Goal: Entertainment & Leisure: Consume media (video, audio)

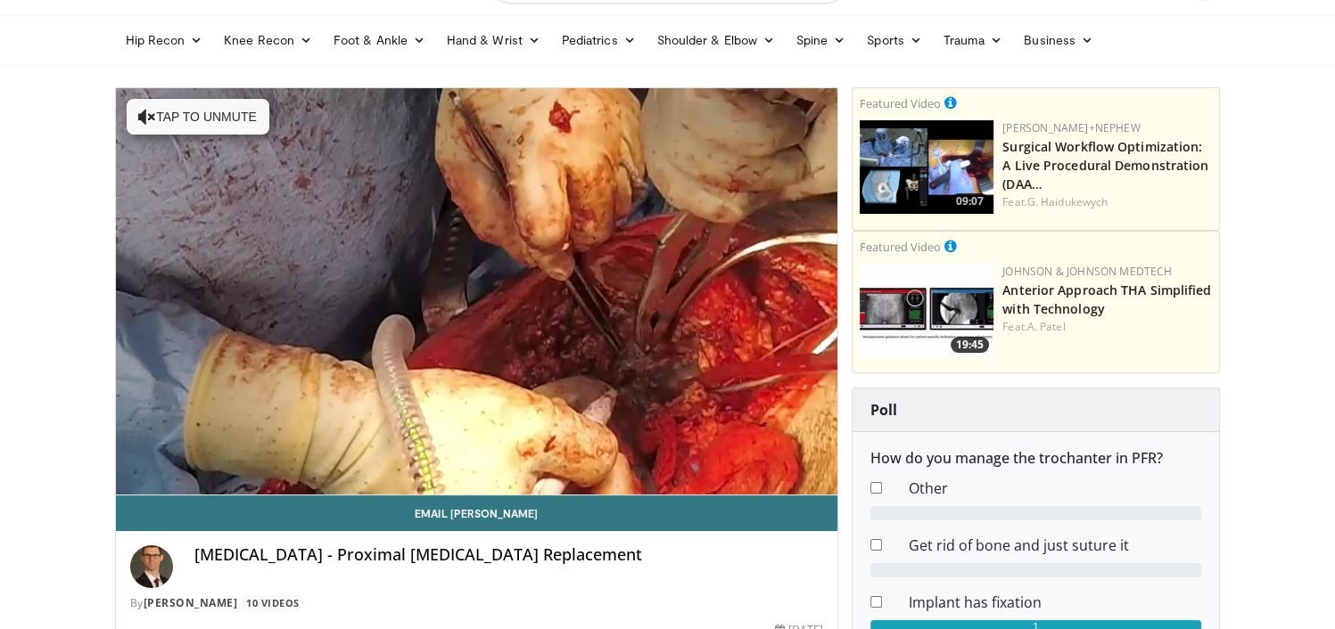
scroll to position [71, 0]
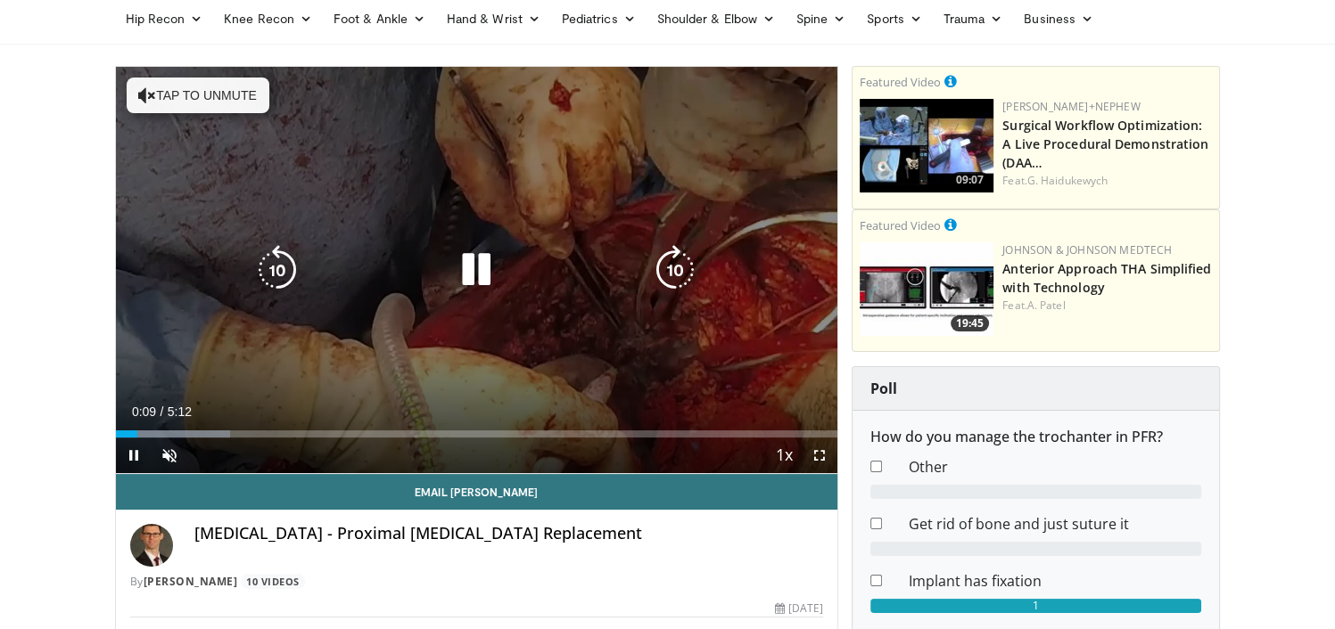
click at [480, 296] on div "10 seconds Tap to unmute" at bounding box center [477, 270] width 722 height 407
click at [460, 282] on icon "Video Player" at bounding box center [476, 270] width 50 height 50
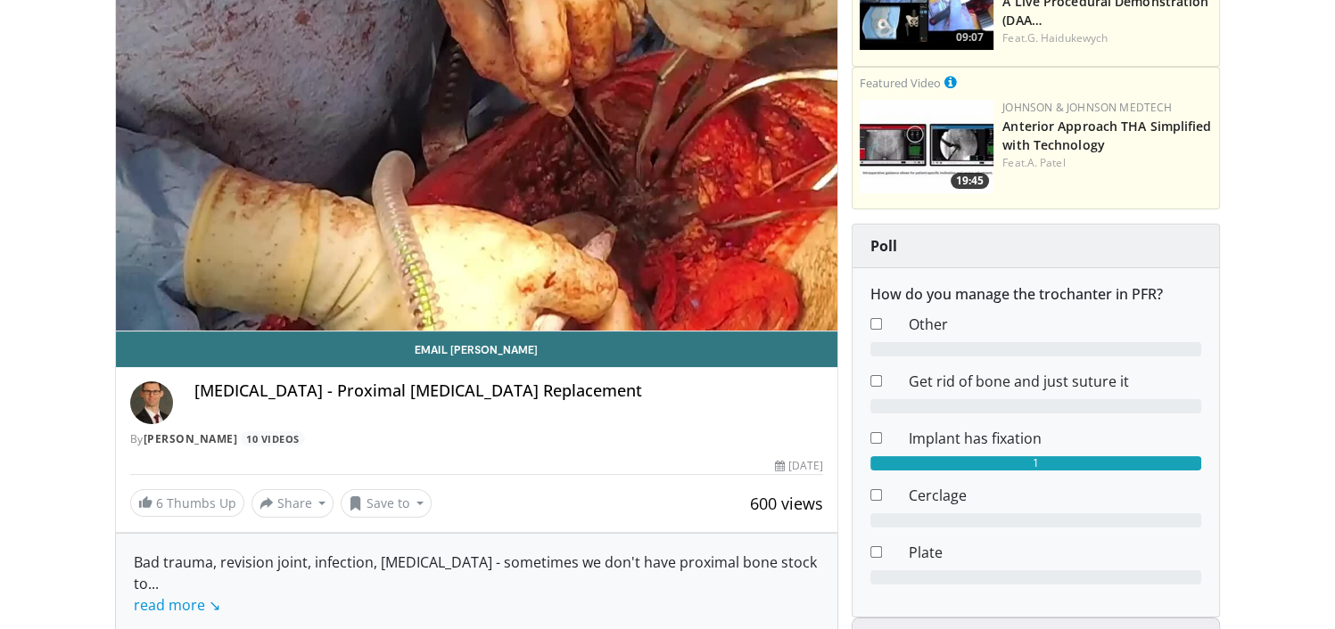
scroll to position [0, 0]
